Goal: Contribute content

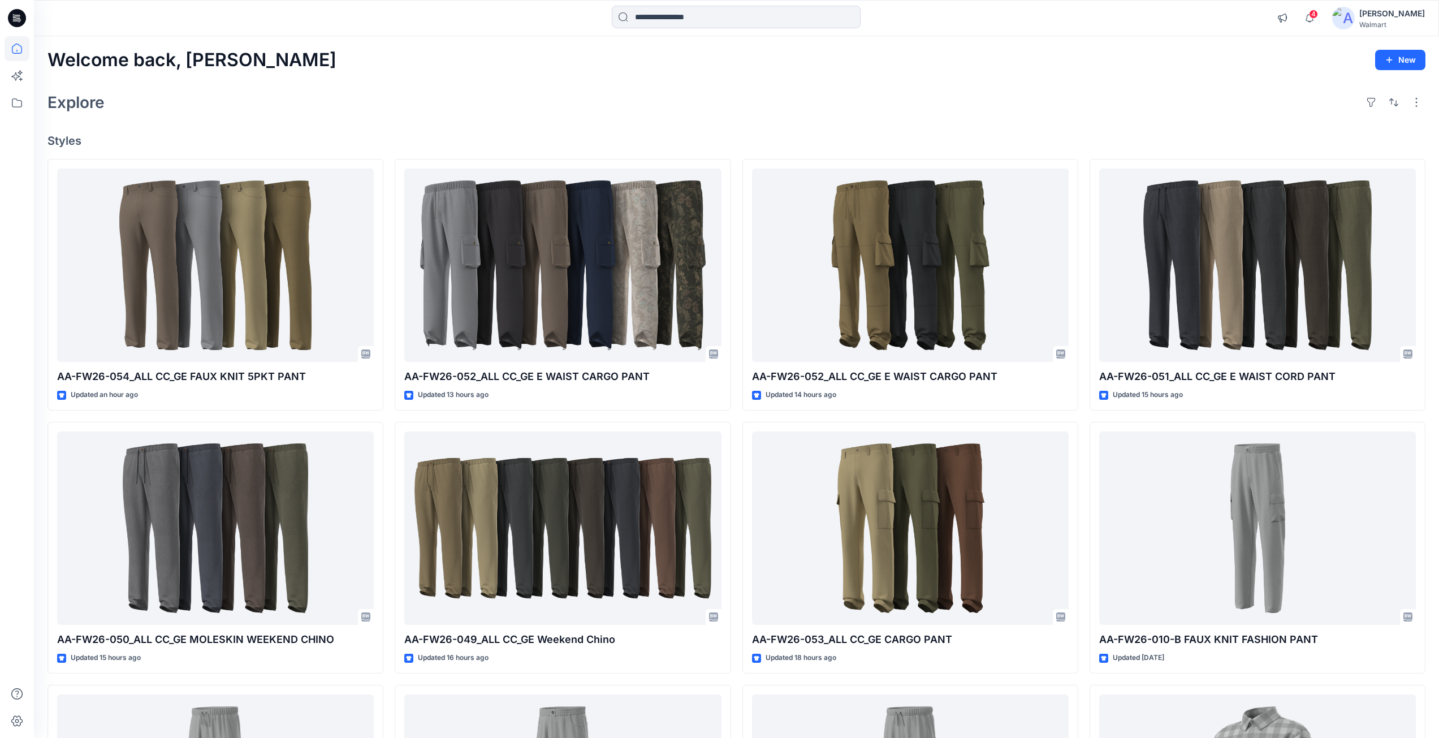
click at [16, 15] on icon at bounding box center [18, 15] width 6 height 1
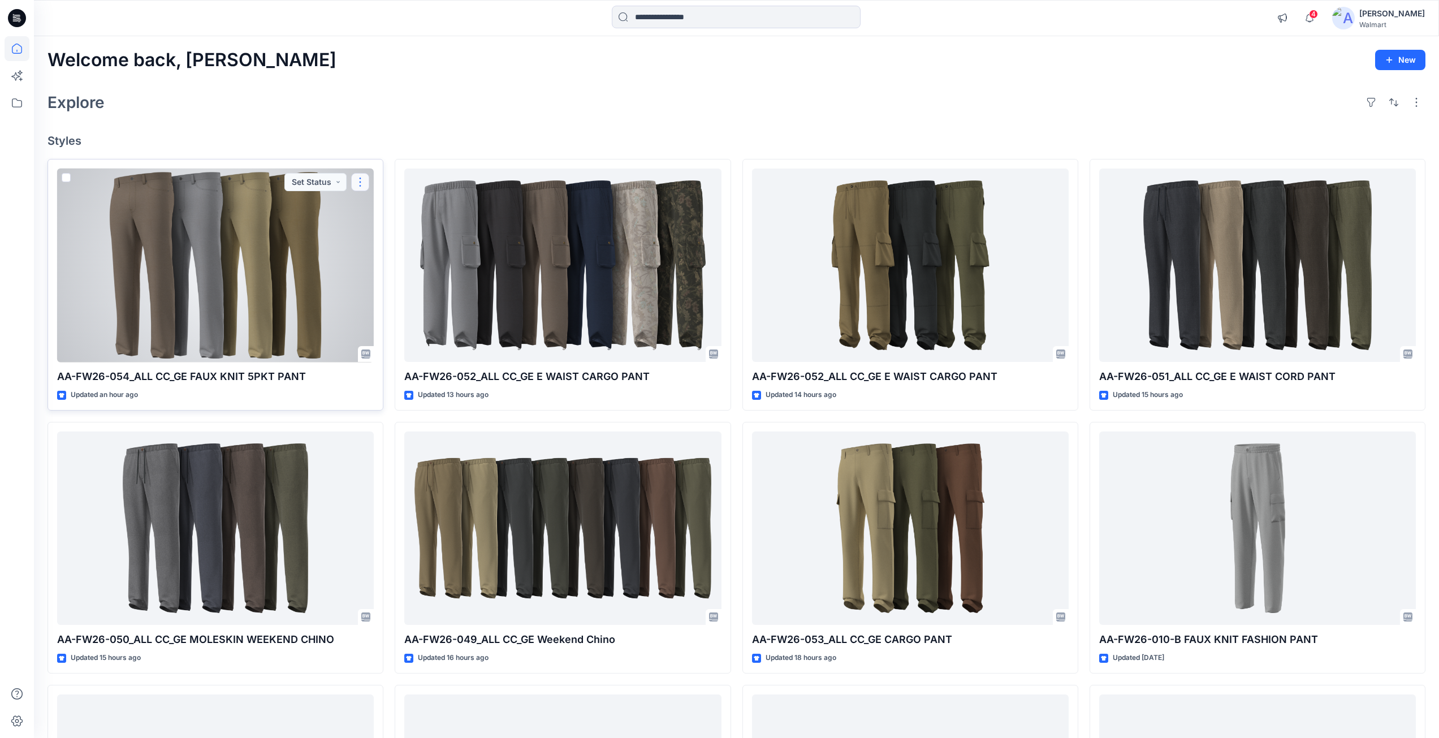
click at [363, 184] on button "button" at bounding box center [360, 182] width 18 height 18
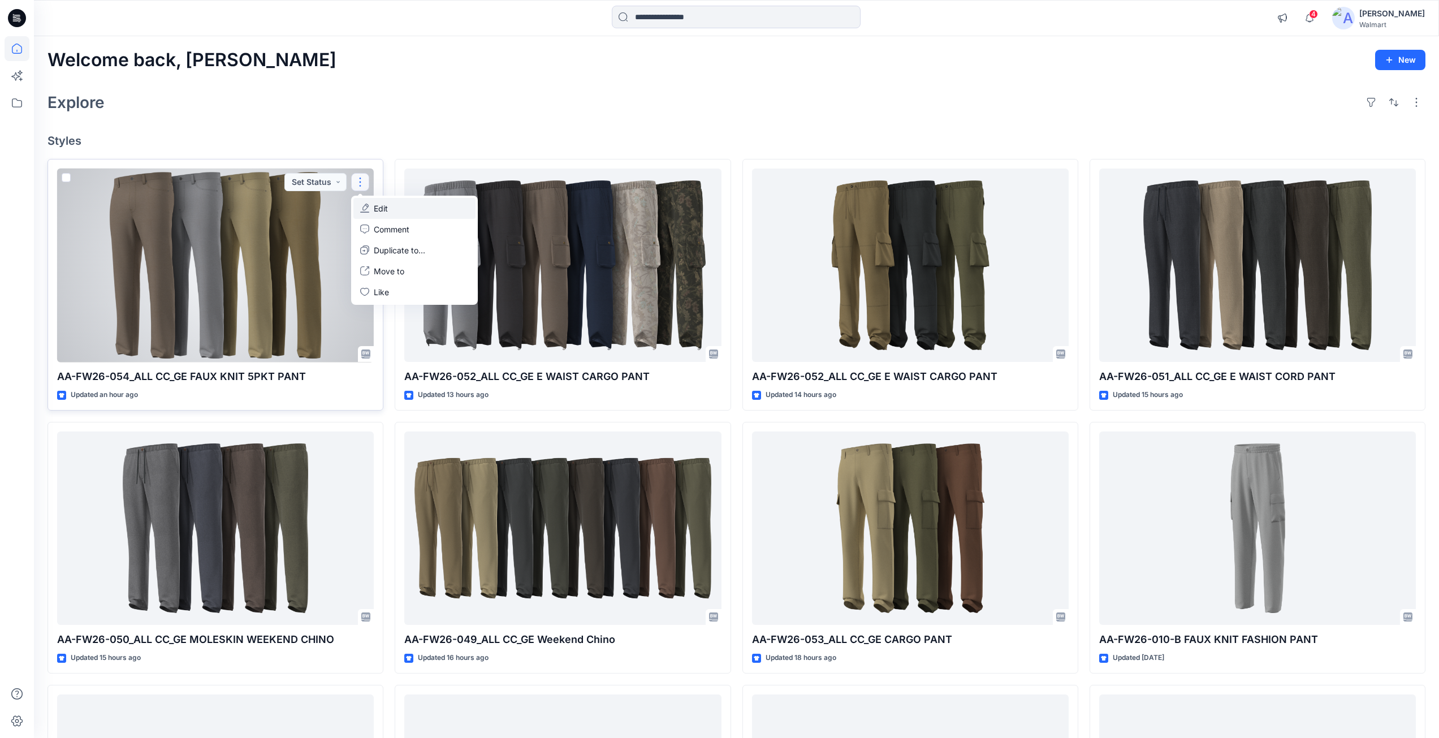
click at [377, 208] on p "Edit" at bounding box center [381, 208] width 14 height 12
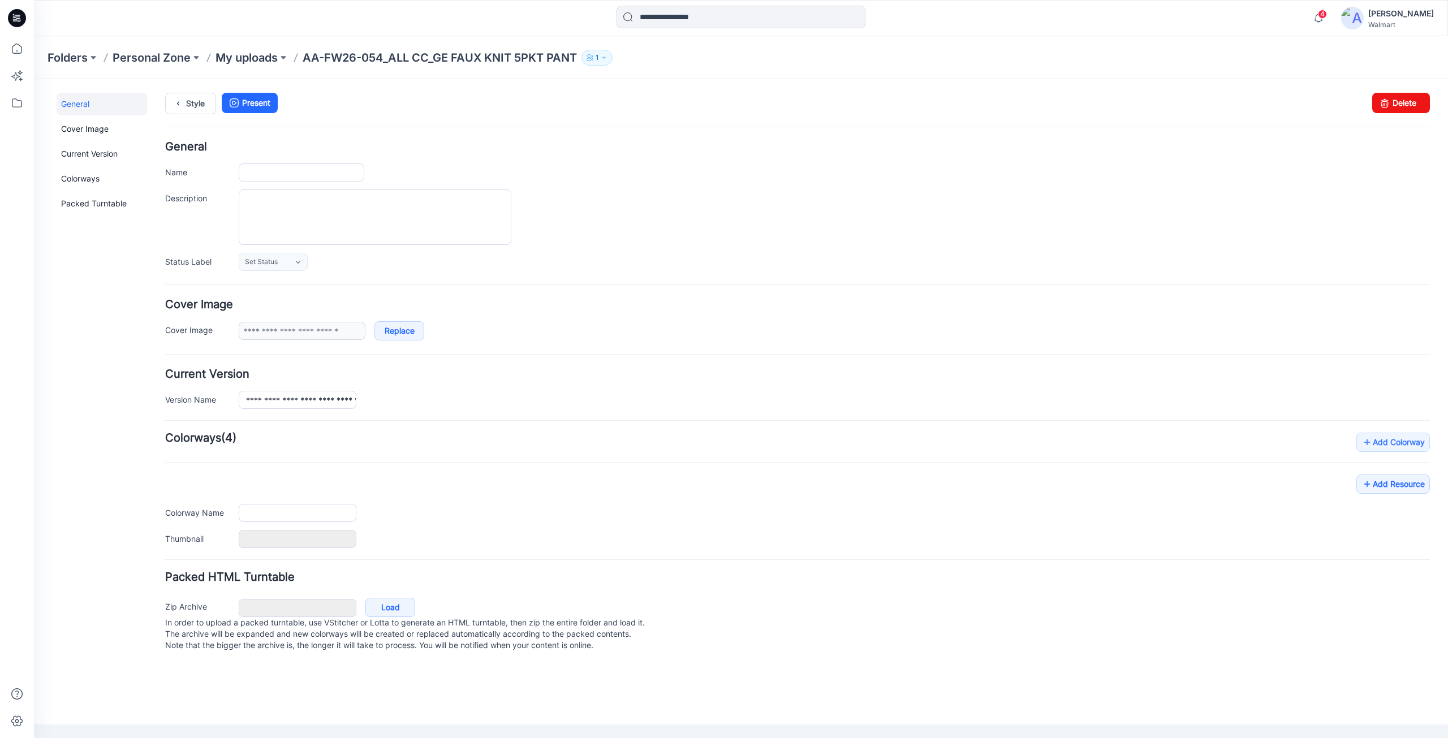
type input "**********"
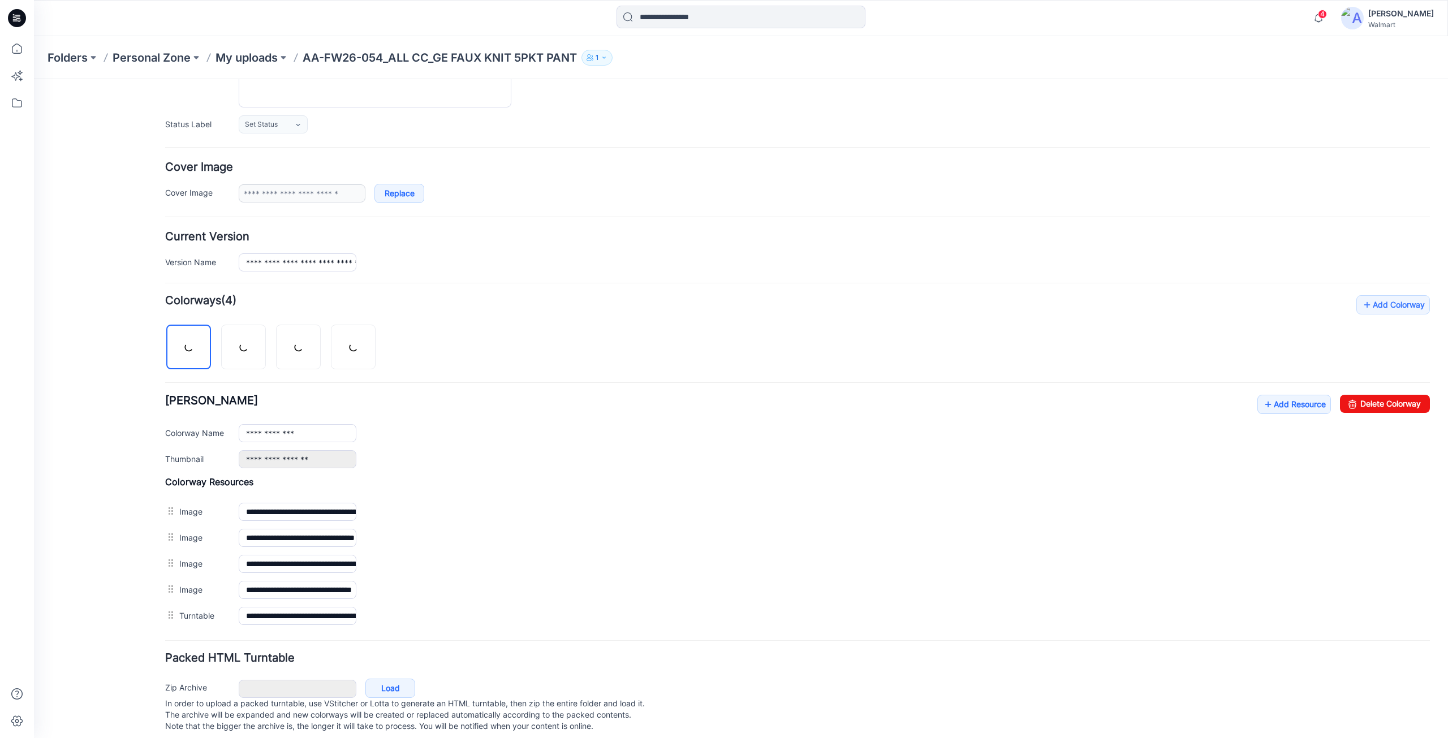
scroll to position [158, 0]
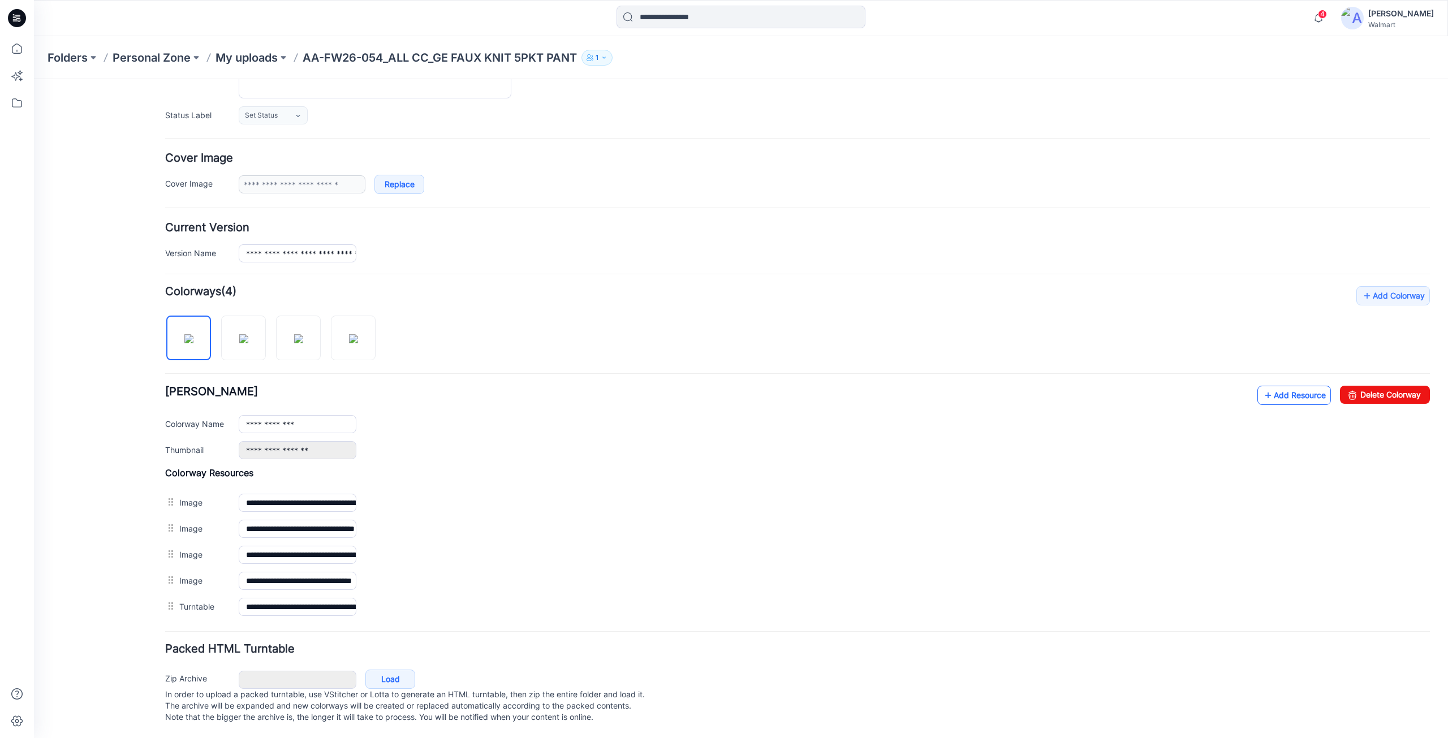
click at [1271, 386] on link "Add Resource" at bounding box center [1294, 395] width 74 height 19
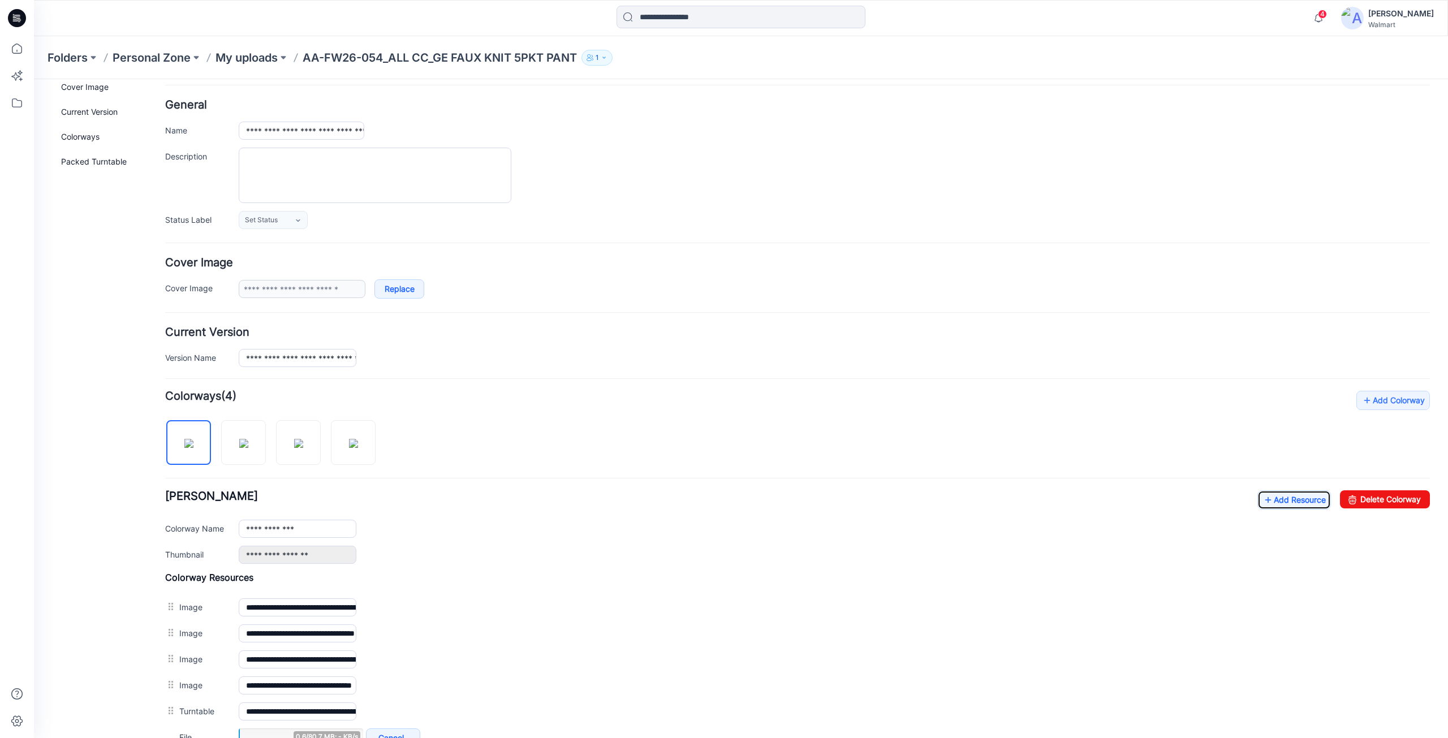
scroll to position [0, 0]
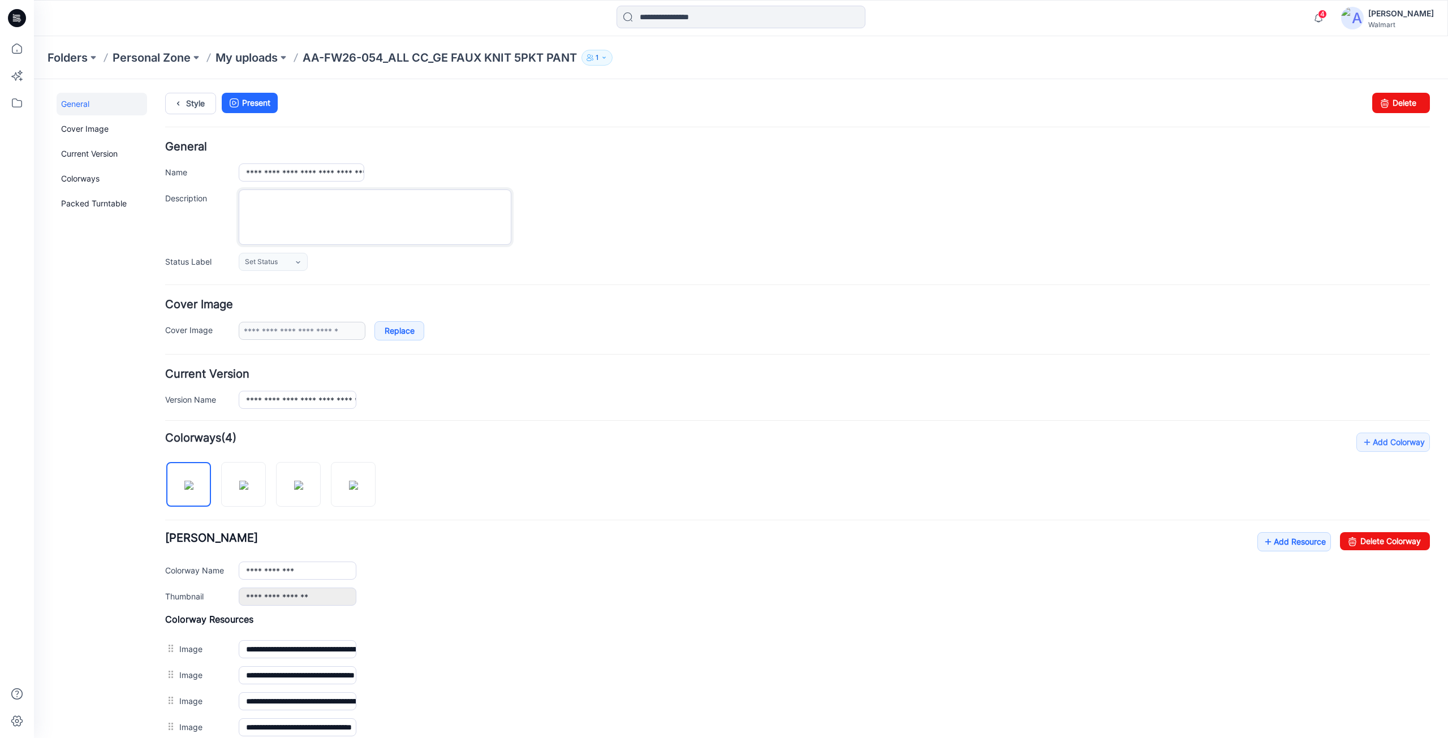
click at [294, 212] on textarea "Description" at bounding box center [375, 216] width 273 height 55
paste textarea "**********"
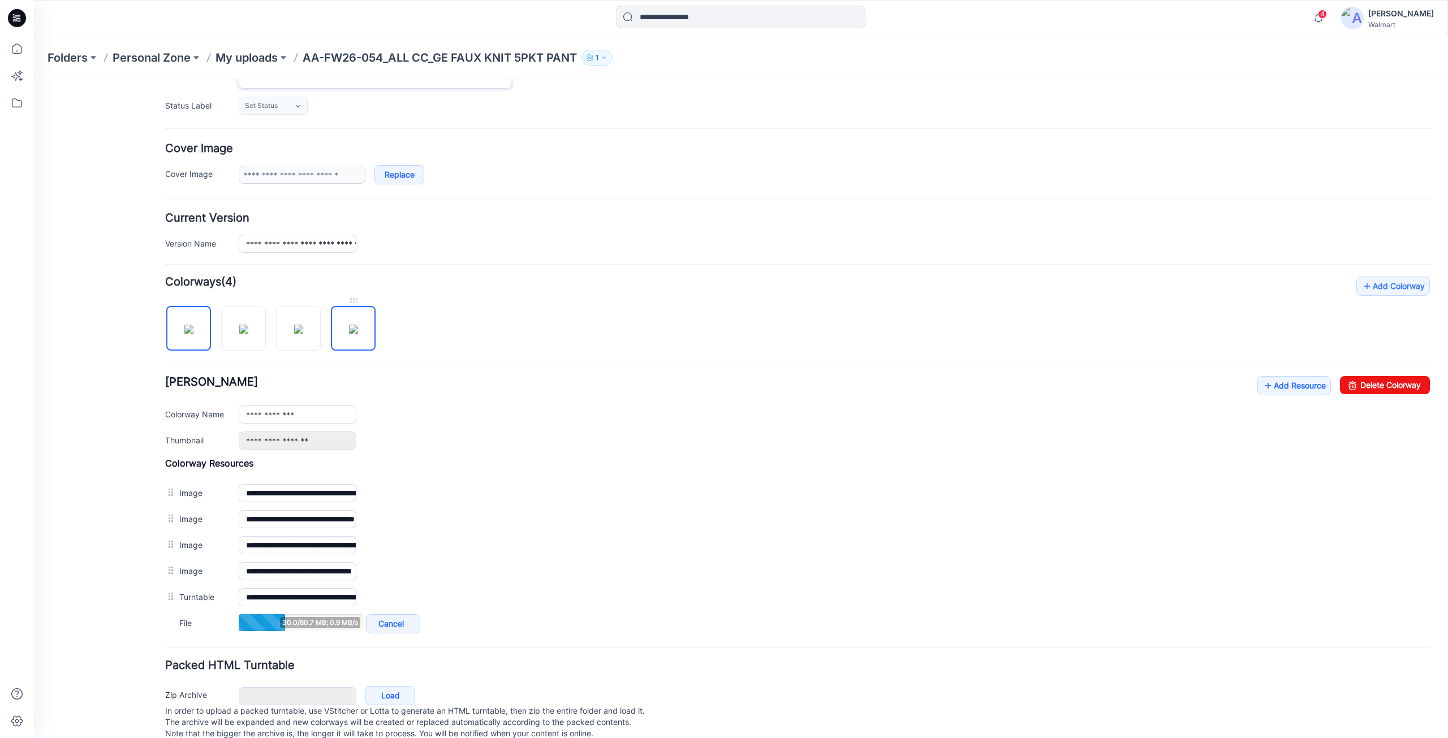
scroll to position [184, 0]
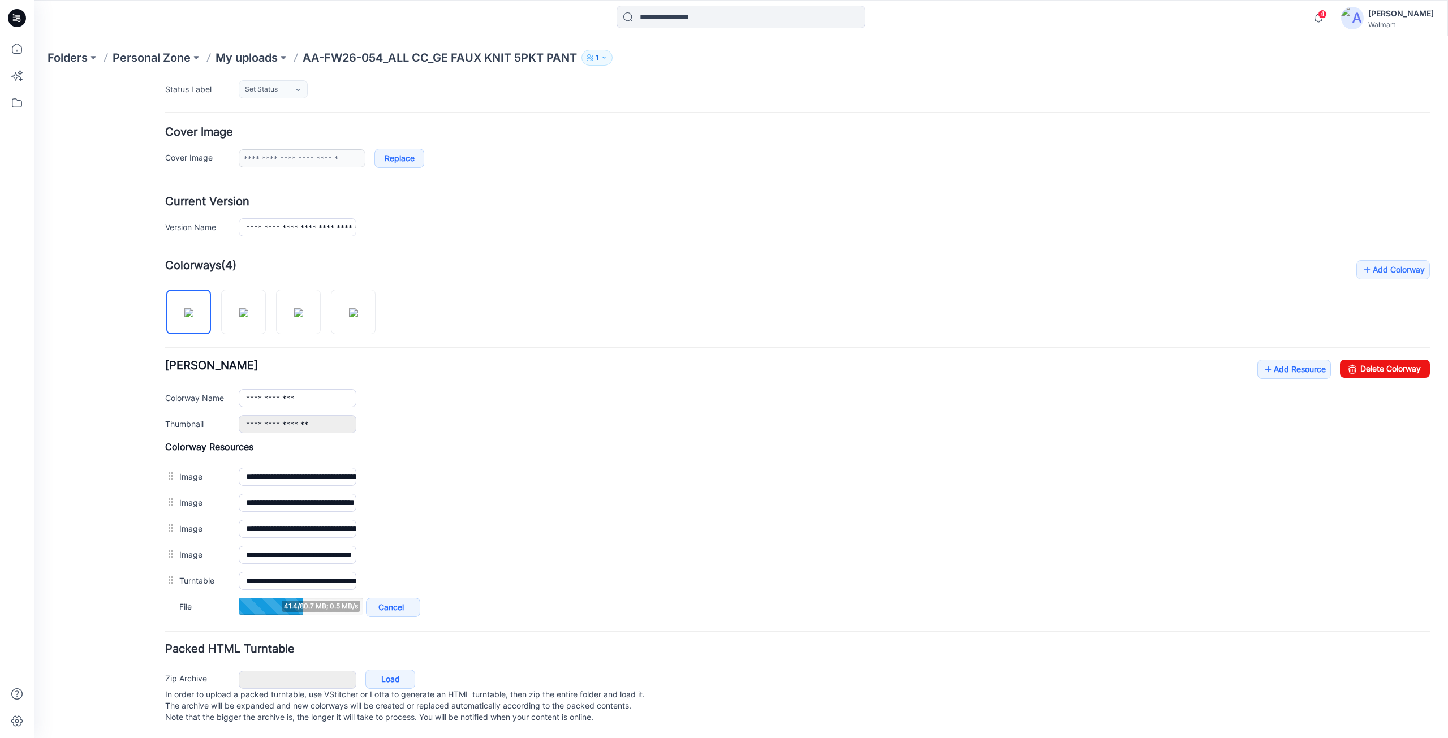
type textarea "**********"
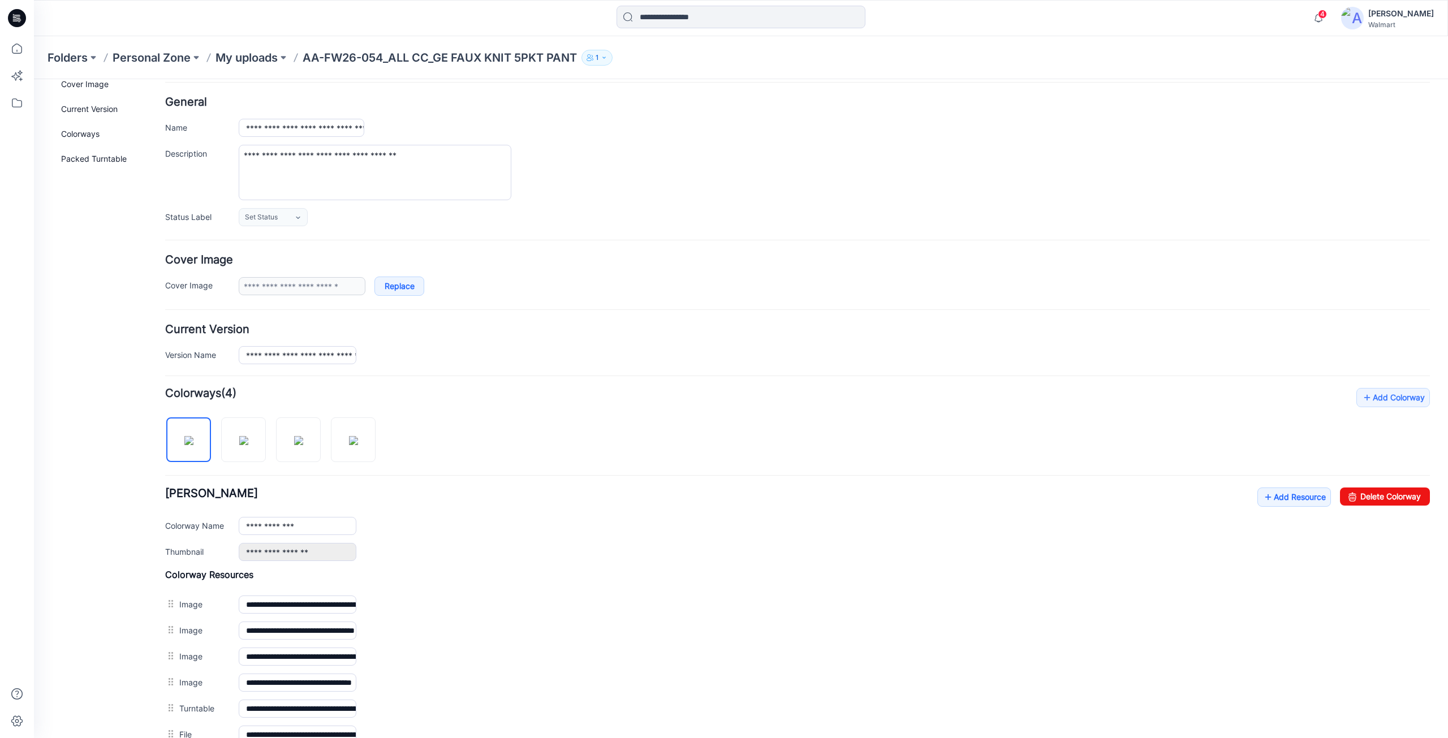
scroll to position [0, 0]
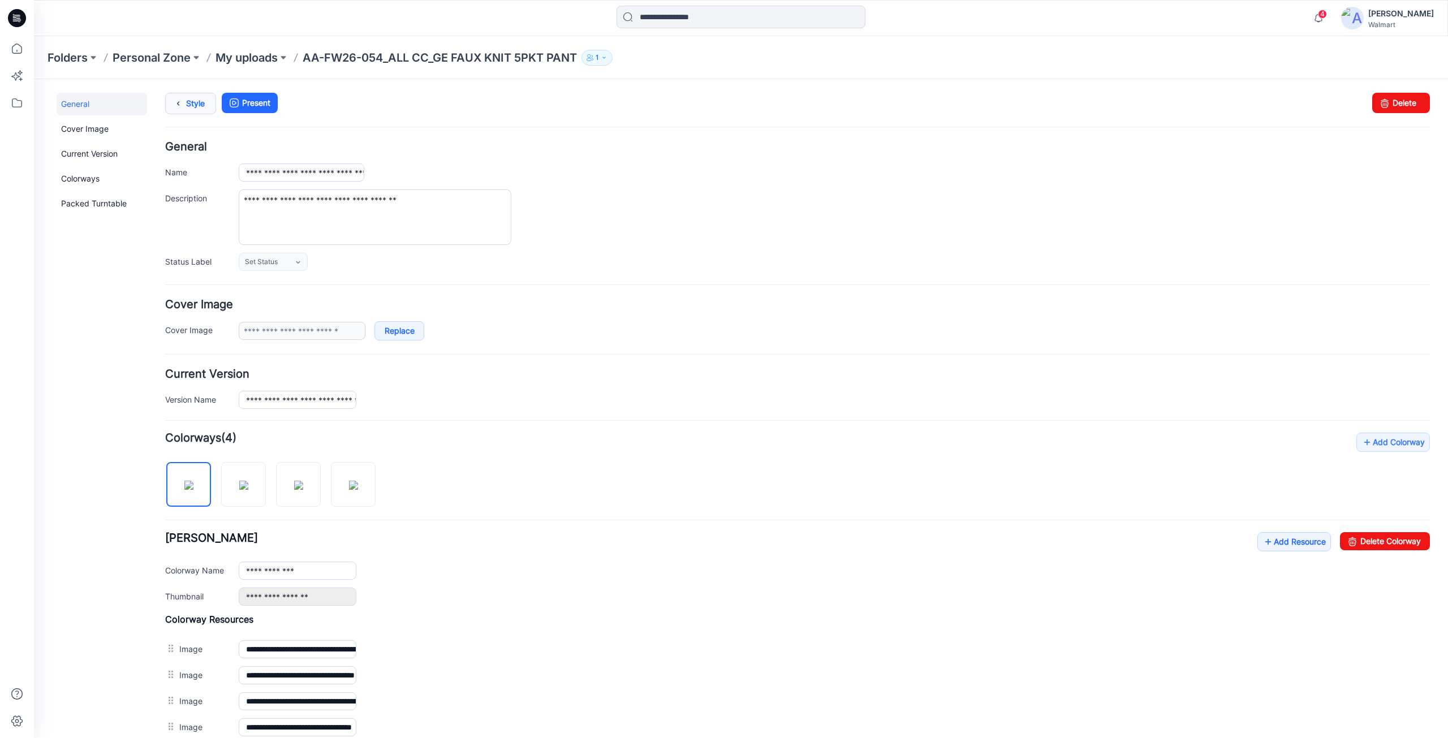
click at [185, 99] on icon at bounding box center [178, 103] width 16 height 20
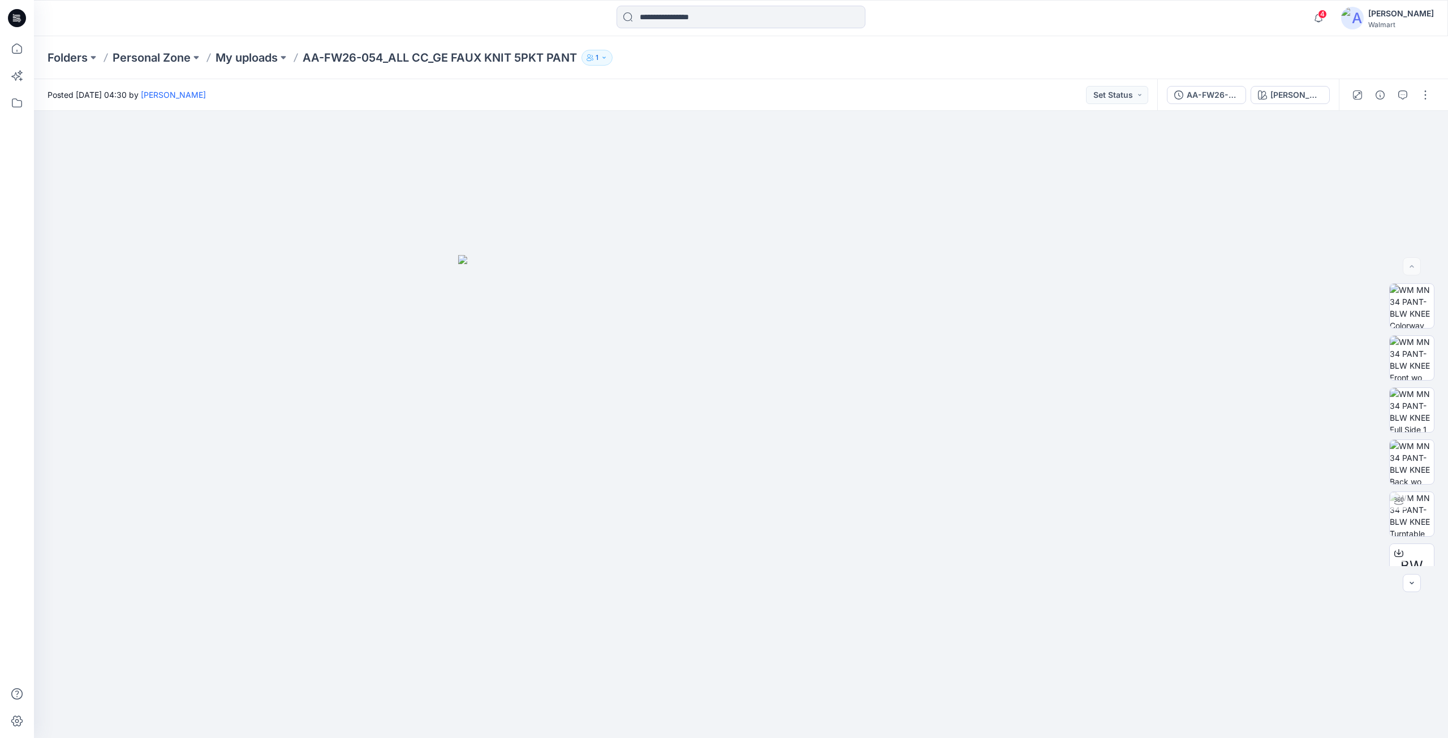
click at [18, 20] on icon at bounding box center [17, 18] width 18 height 18
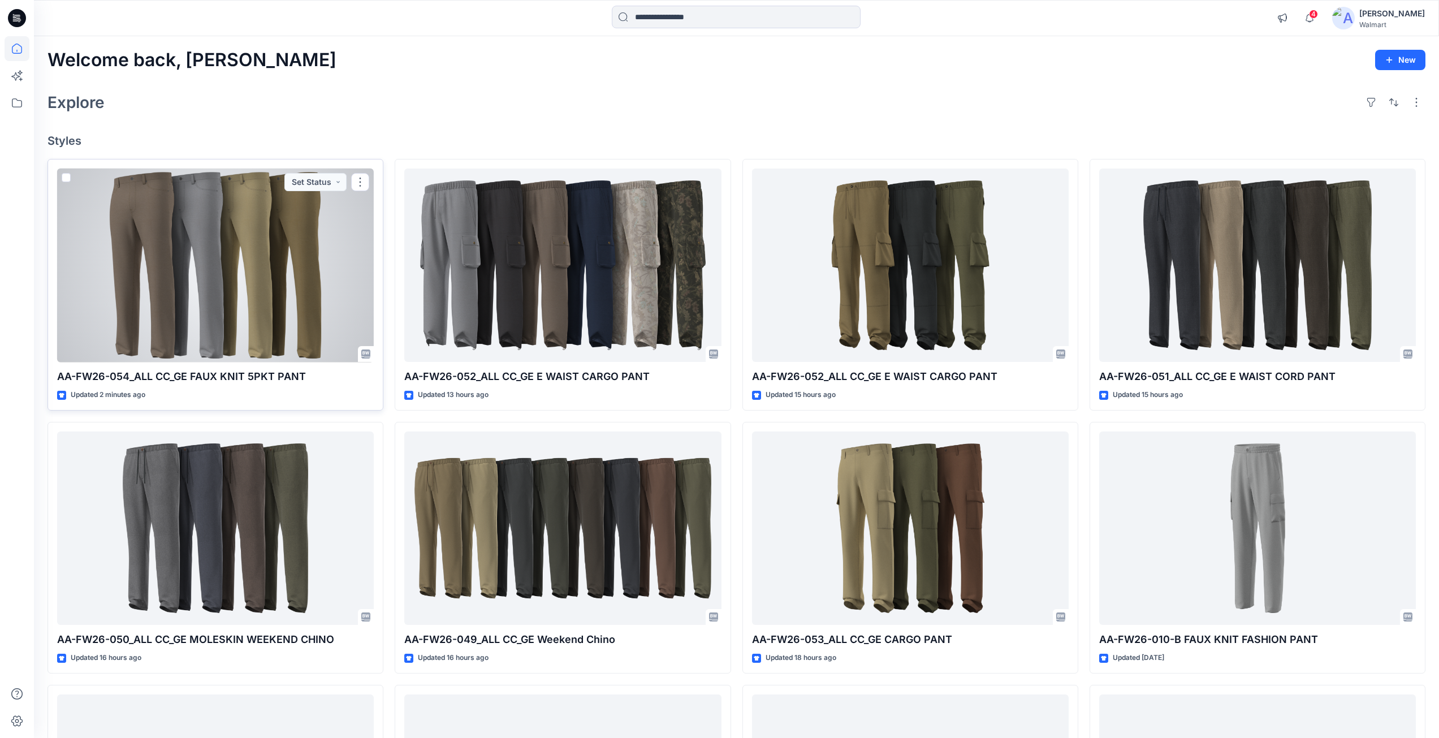
click at [230, 297] on div at bounding box center [215, 266] width 317 height 194
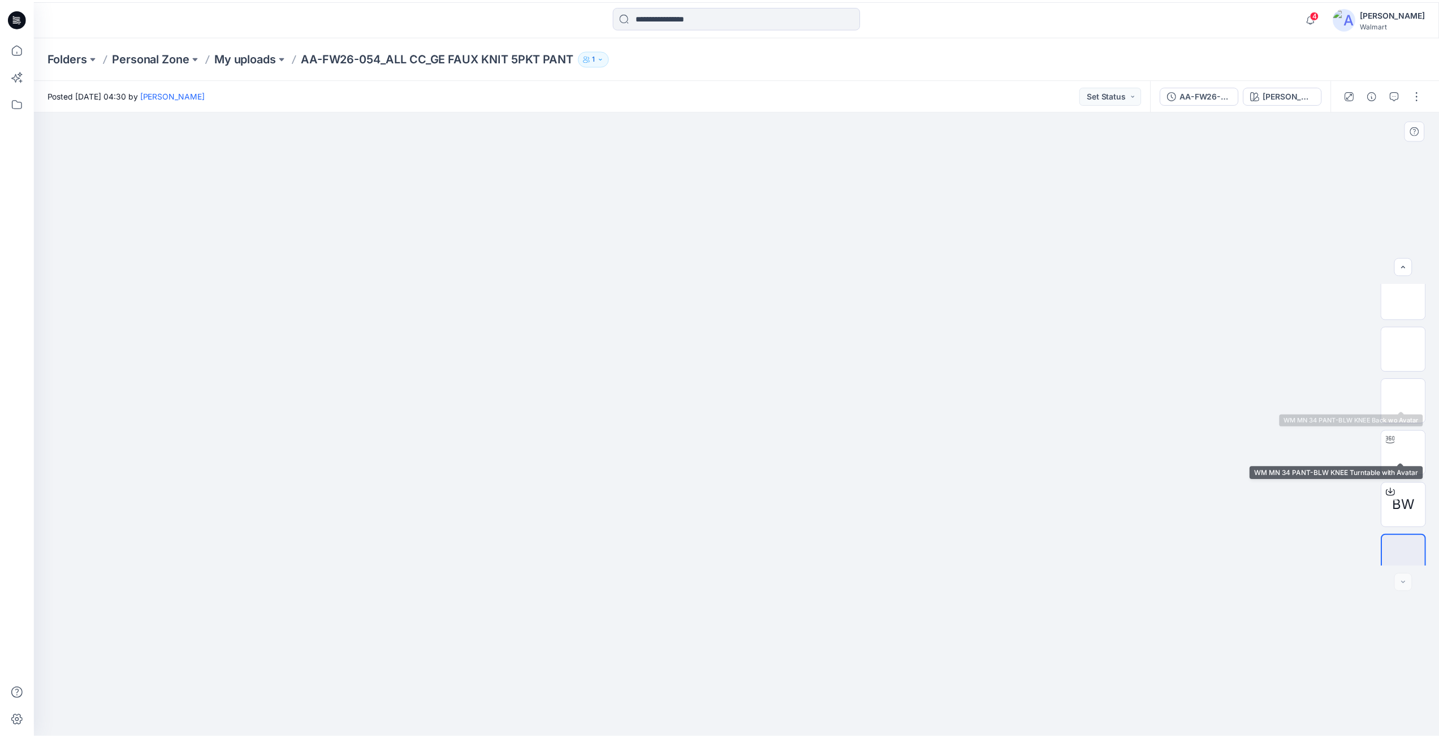
scroll to position [75, 0]
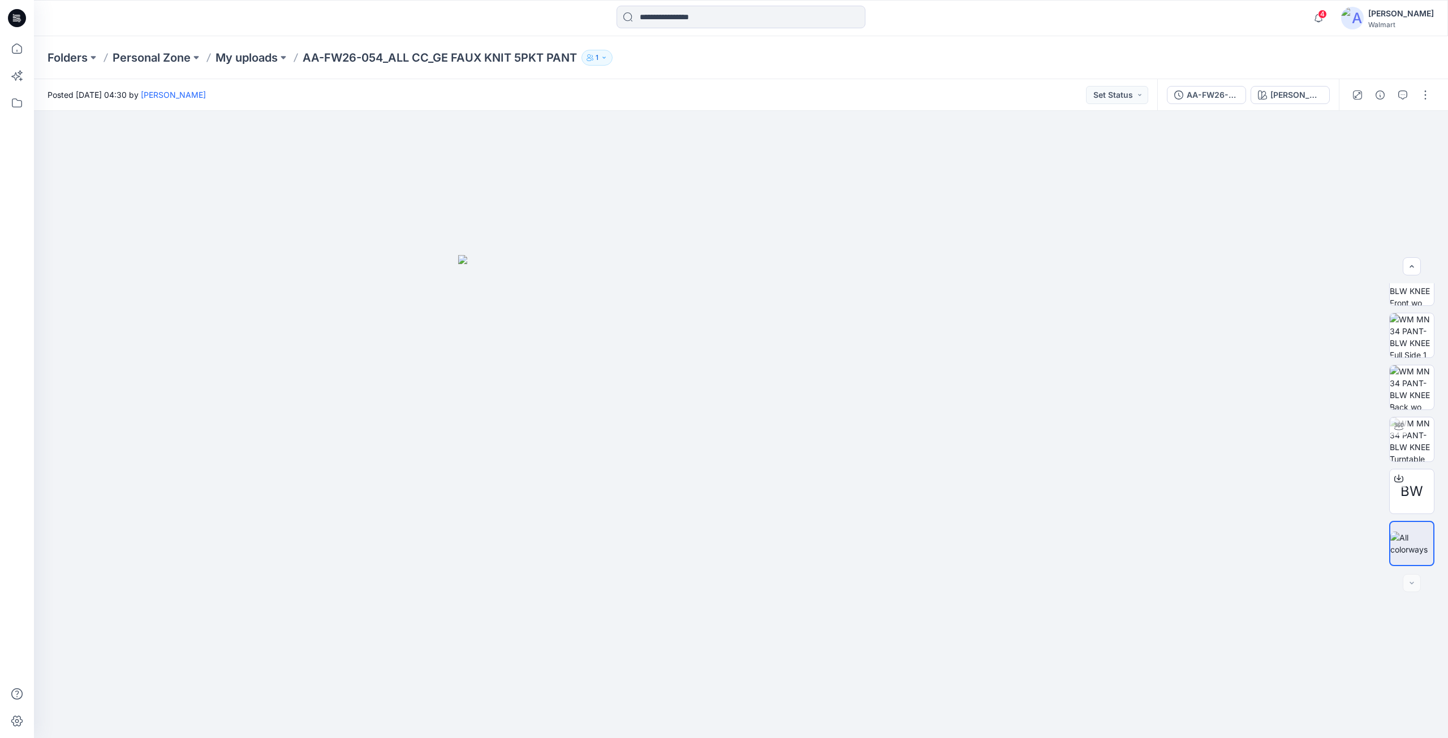
drag, startPoint x: 11, startPoint y: 20, endPoint x: 17, endPoint y: 25, distance: 8.0
click at [11, 20] on icon at bounding box center [17, 18] width 18 height 18
